Goal: Task Accomplishment & Management: Use online tool/utility

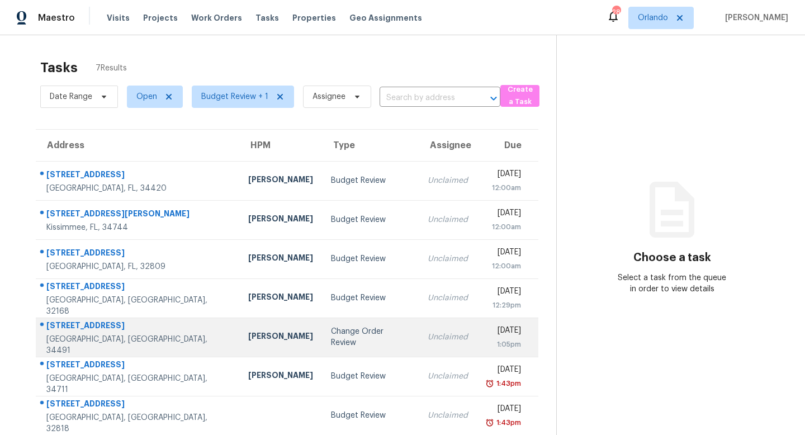
click at [331, 337] on div "Change Order Review" at bounding box center [370, 337] width 78 height 22
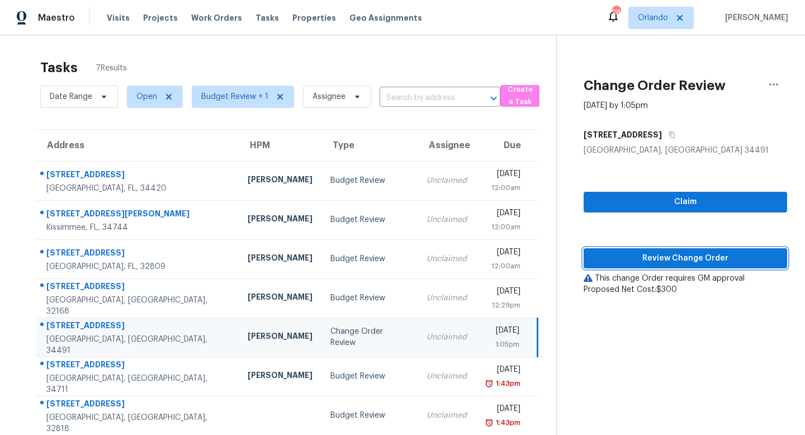
click at [670, 256] on span "Review Change Order" at bounding box center [686, 259] width 186 height 14
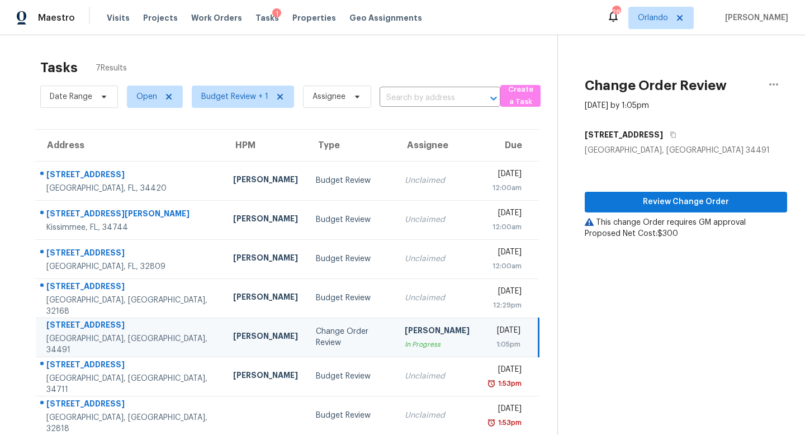
scroll to position [35, 0]
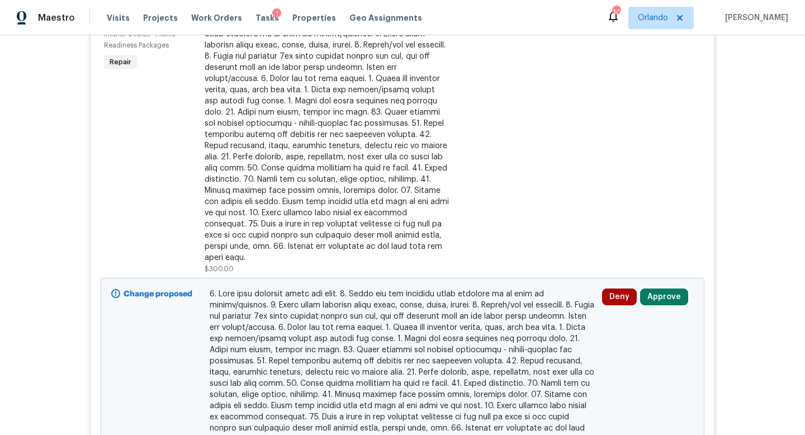
scroll to position [326, 0]
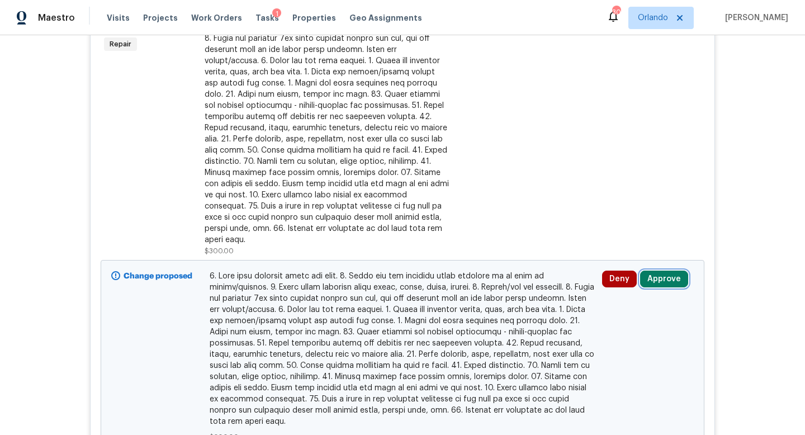
click at [666, 271] on button "Approve" at bounding box center [664, 279] width 48 height 17
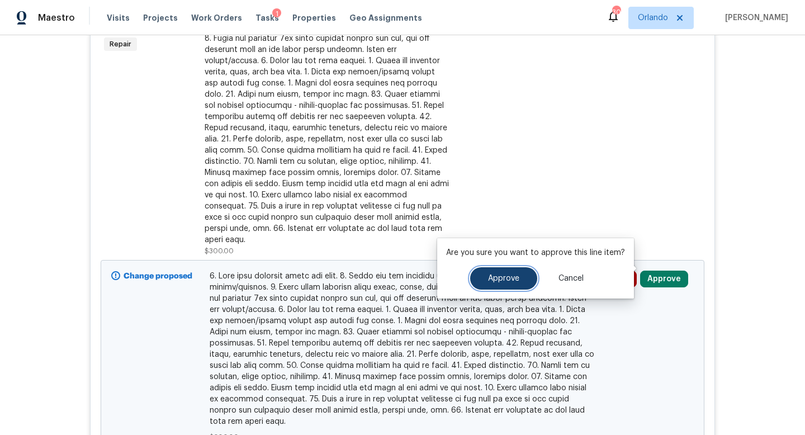
click at [506, 274] on span "Approve" at bounding box center [503, 278] width 31 height 8
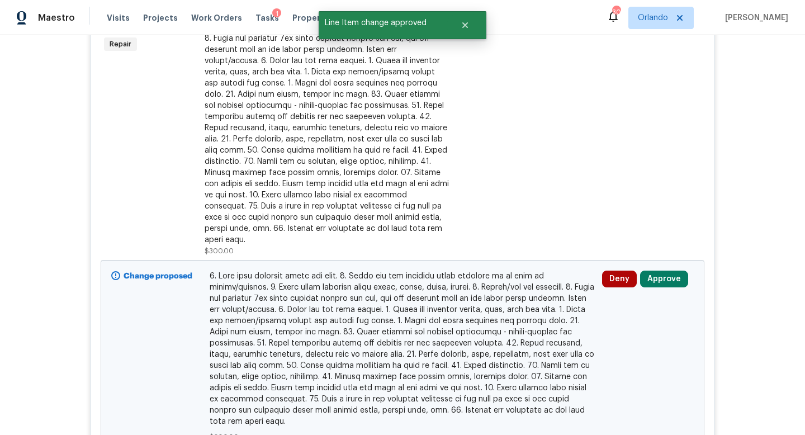
scroll to position [427, 0]
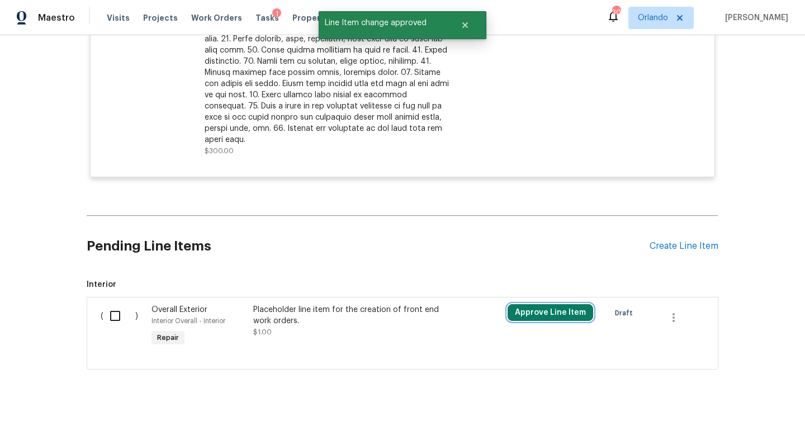
click at [541, 304] on button "Approve Line Item" at bounding box center [551, 312] width 86 height 17
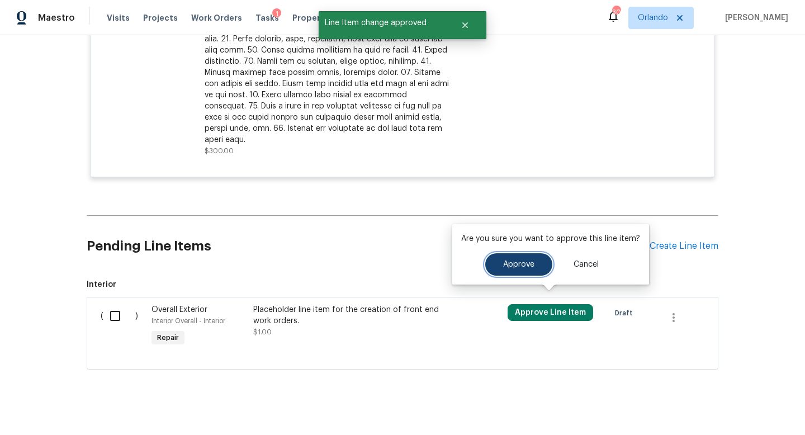
click at [522, 267] on span "Approve" at bounding box center [518, 265] width 31 height 8
